Goal: Task Accomplishment & Management: Use online tool/utility

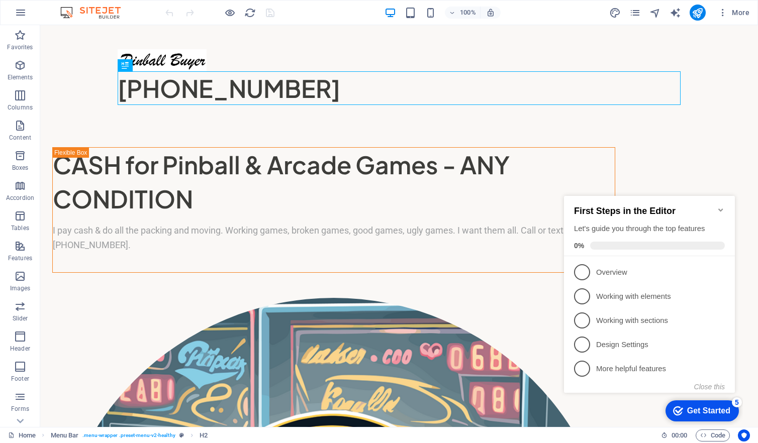
click at [718, 208] on icon "Minimize checklist" at bounding box center [720, 209] width 5 height 3
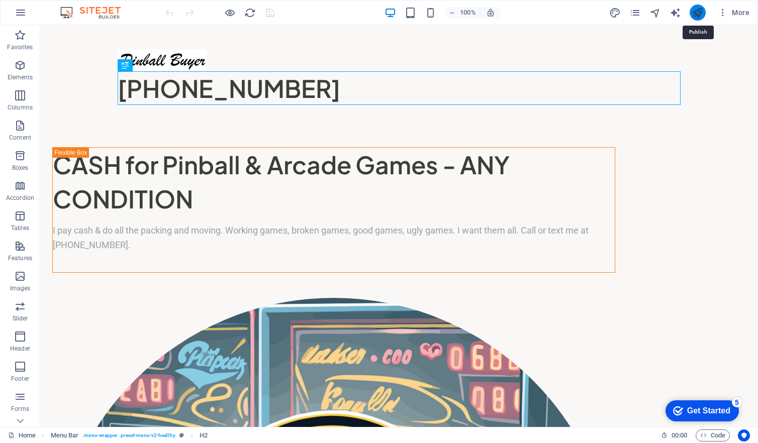
click at [695, 12] on icon "publish" at bounding box center [697, 13] width 12 height 12
click at [18, 14] on icon "button" at bounding box center [21, 13] width 12 height 12
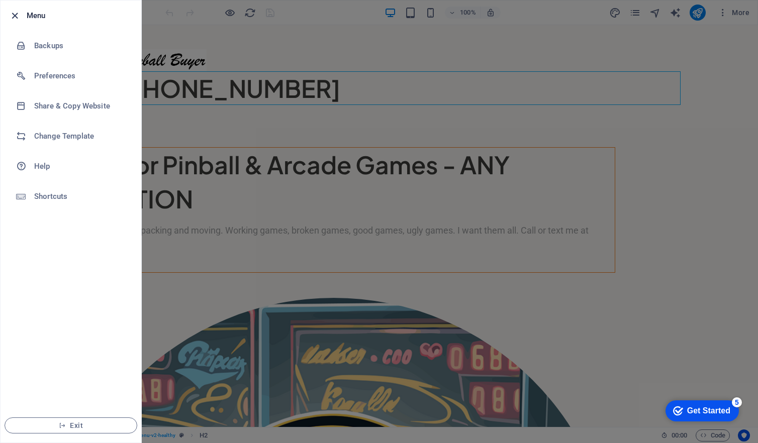
click at [11, 15] on icon "button" at bounding box center [15, 16] width 12 height 12
